Goal: Information Seeking & Learning: Learn about a topic

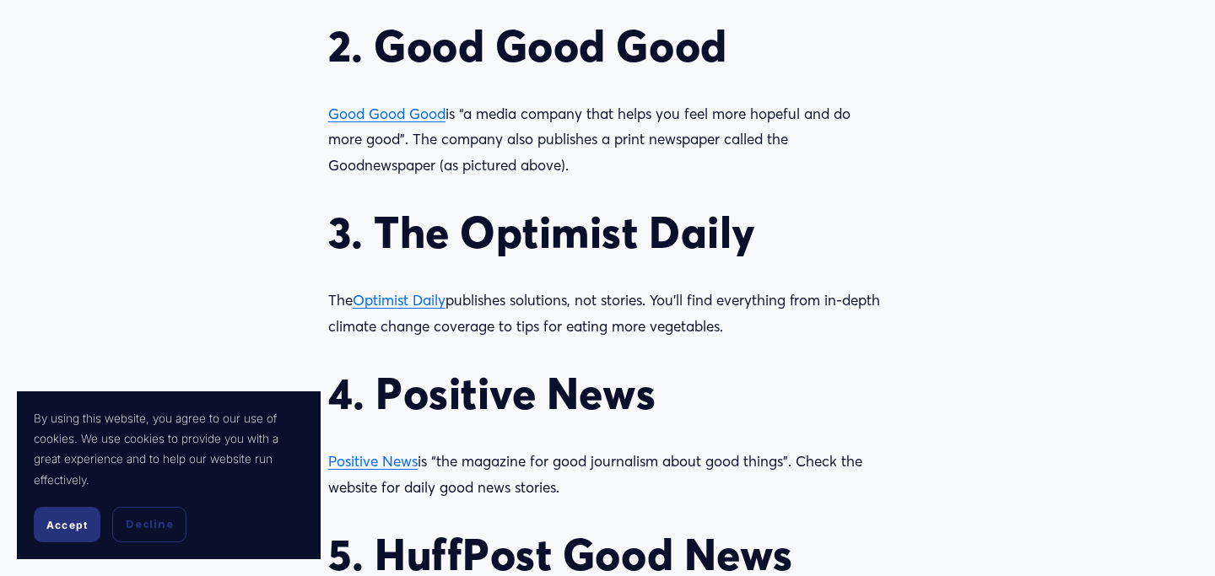
scroll to position [1851, 0]
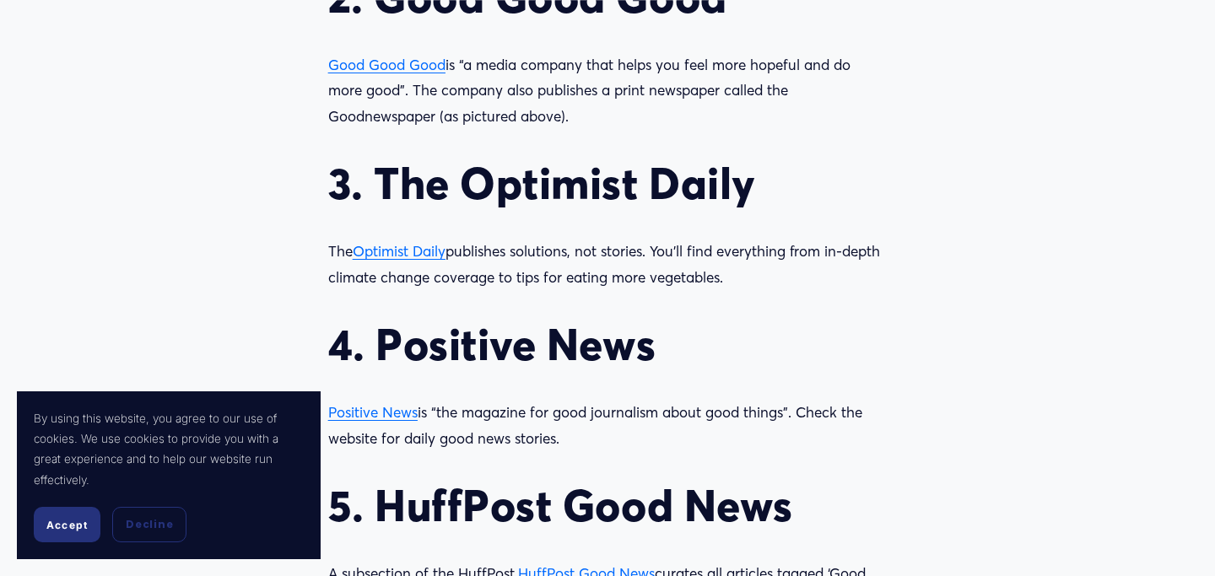
click at [413, 256] on span "Optimist Daily" at bounding box center [399, 251] width 93 height 18
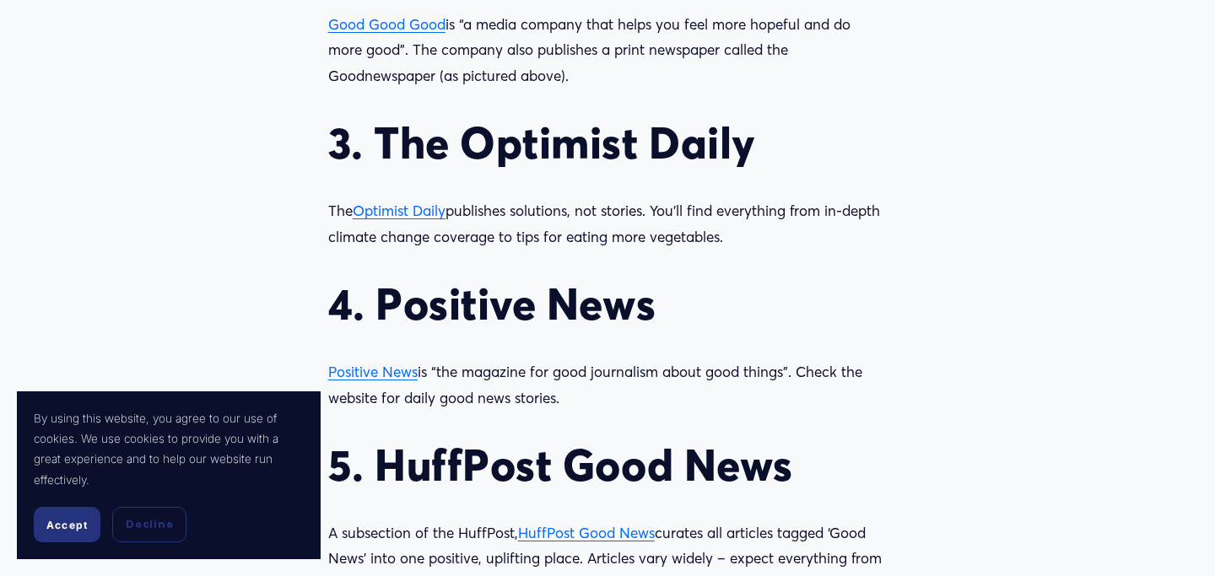
scroll to position [1898, 0]
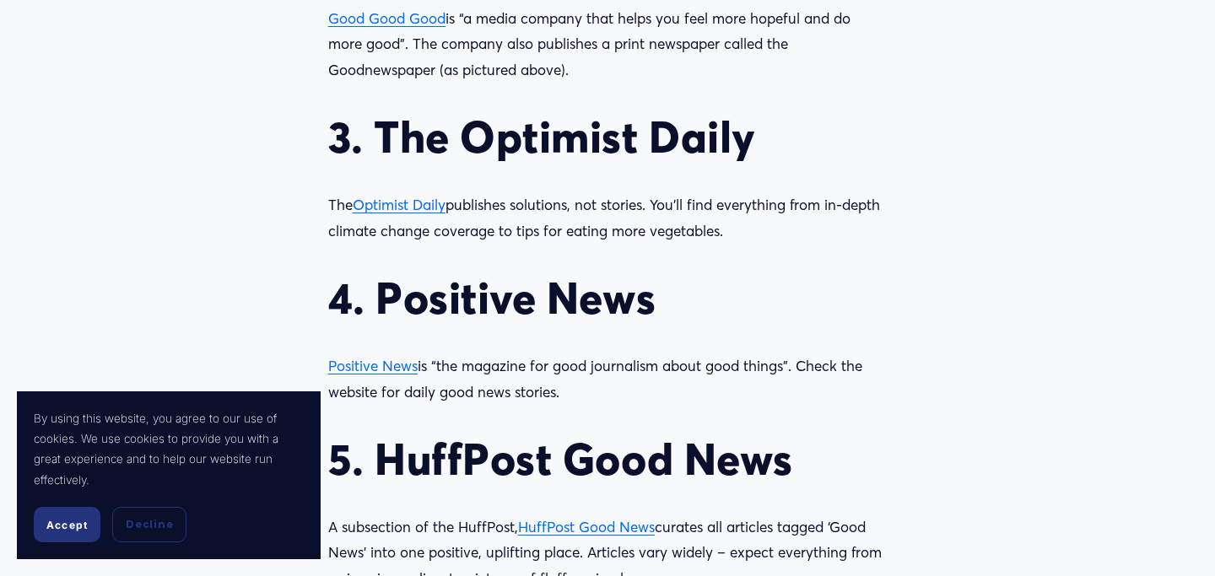
click at [390, 366] on span "Positive News" at bounding box center [372, 366] width 89 height 18
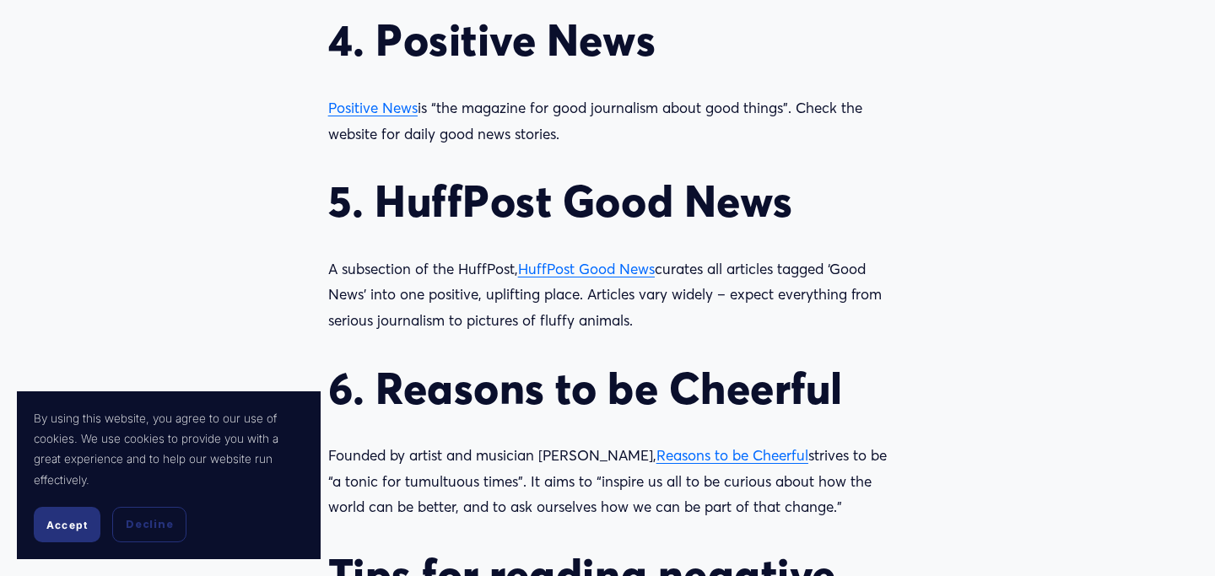
scroll to position [2179, 0]
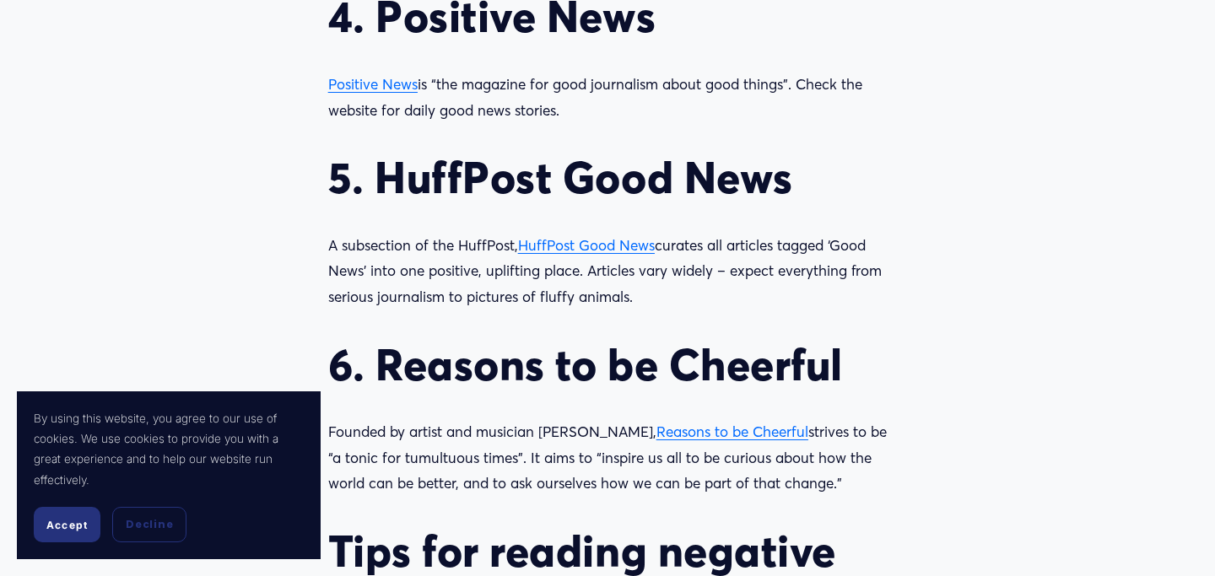
click at [620, 246] on span "HuffPost Good News" at bounding box center [586, 245] width 137 height 18
